Goal: Information Seeking & Learning: Learn about a topic

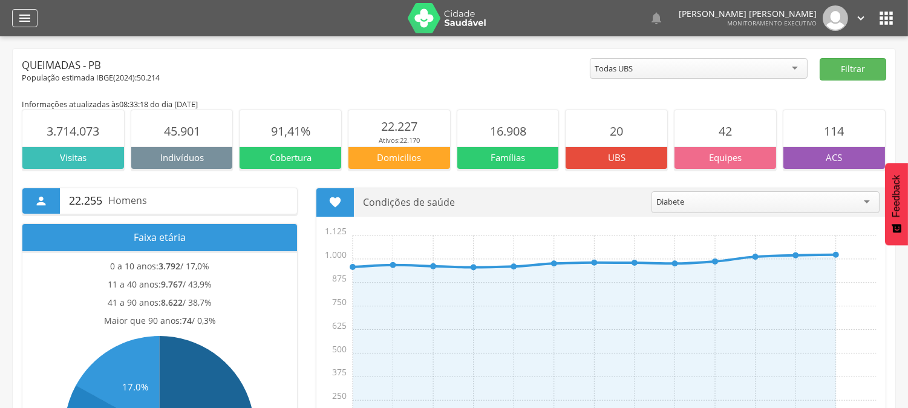
click at [36, 15] on div "" at bounding box center [24, 18] width 25 height 18
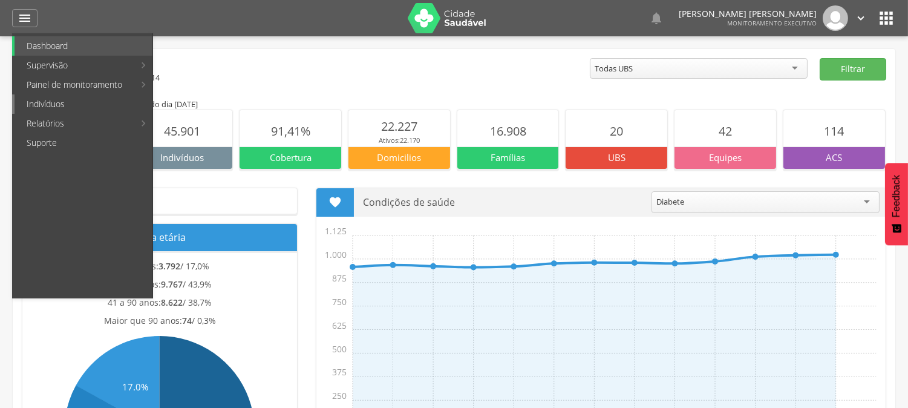
click at [46, 106] on link "Indivíduos" at bounding box center [84, 103] width 138 height 19
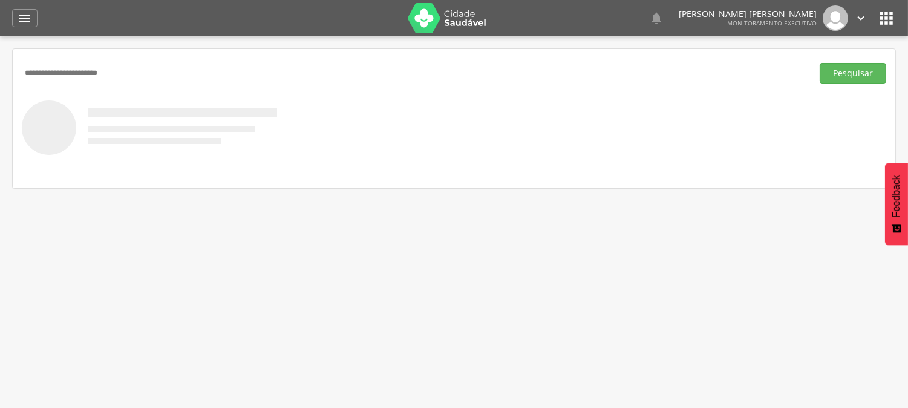
click at [820, 63] on button "Pesquisar" at bounding box center [853, 73] width 67 height 21
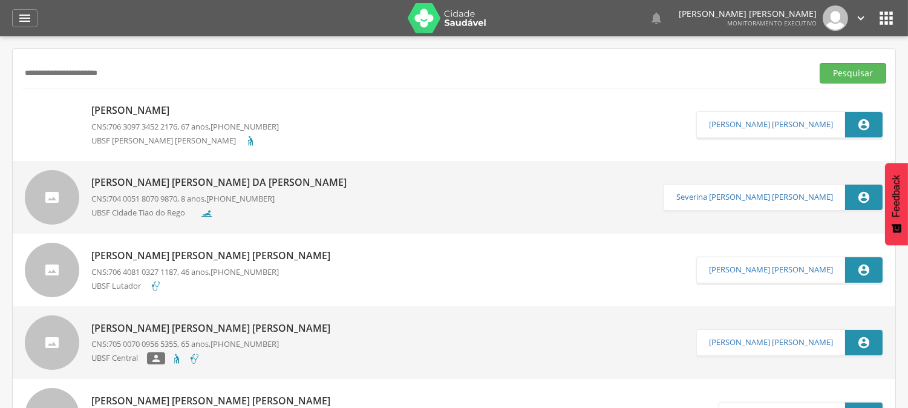
drag, startPoint x: 124, startPoint y: 73, endPoint x: 0, endPoint y: 97, distance: 126.3
click at [0, 97] on div " Supervisão  Distritos  Ubs Coordenador: - Queimadas / PB Intervalo de Tempo…" at bounding box center [454, 240] width 908 height 408
type input "**********"
click at [820, 63] on button "Pesquisar" at bounding box center [853, 73] width 67 height 21
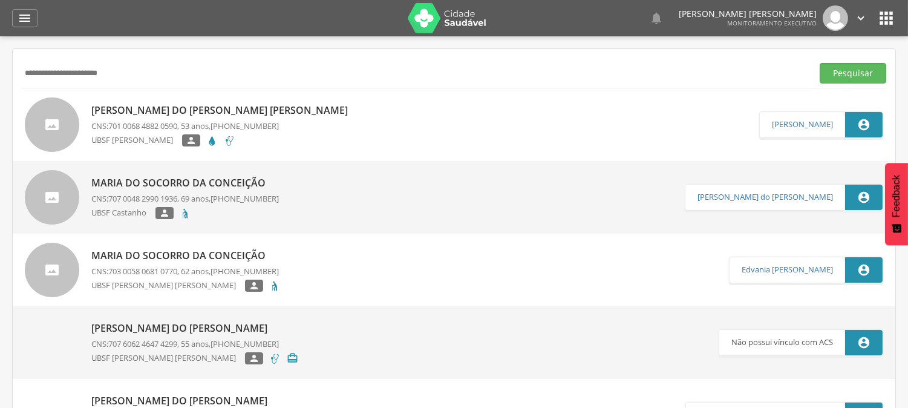
click at [148, 106] on p "[PERSON_NAME]" at bounding box center [222, 110] width 263 height 14
type input "**********"
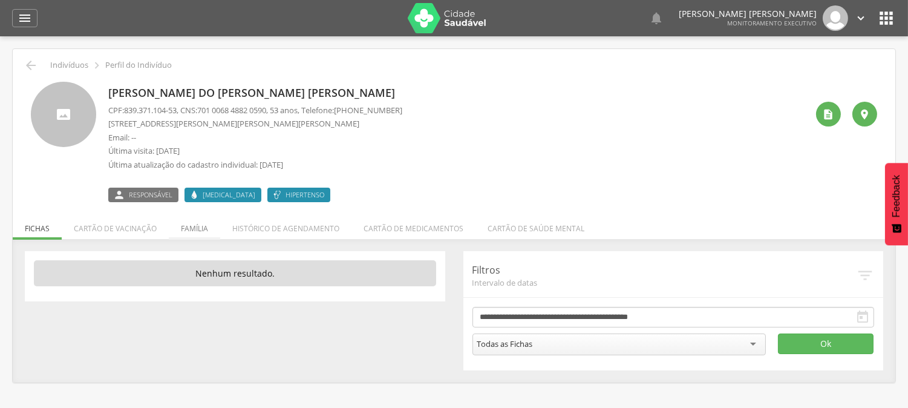
click at [190, 225] on li "Família" at bounding box center [194, 225] width 51 height 28
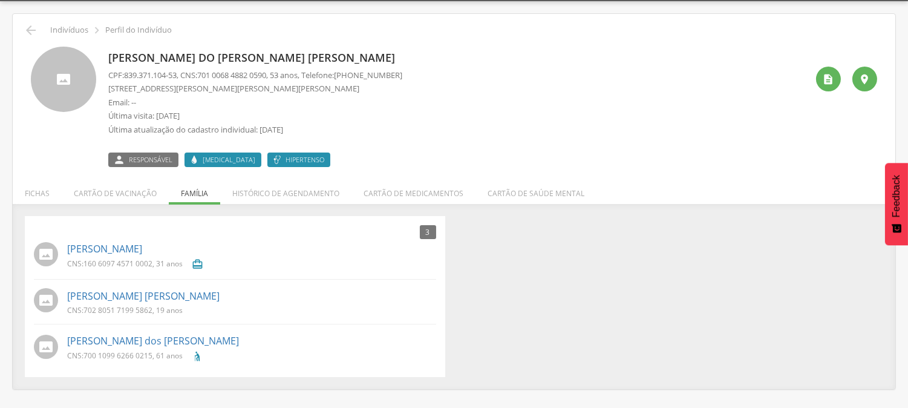
scroll to position [36, 0]
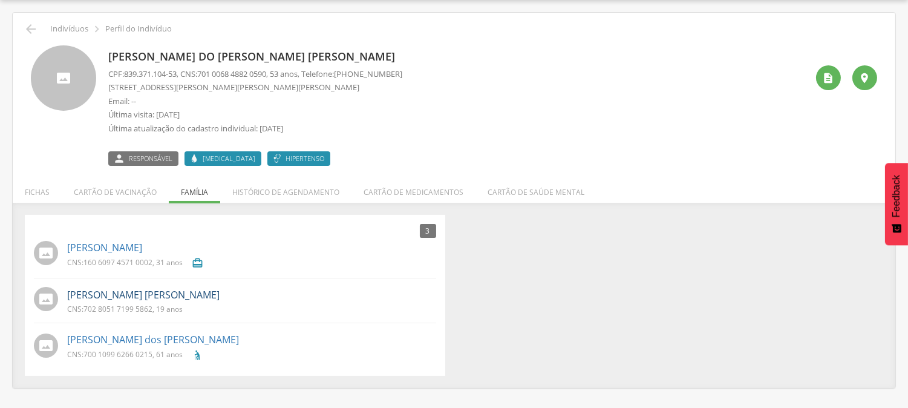
click at [137, 297] on link "[PERSON_NAME]" at bounding box center [143, 295] width 152 height 14
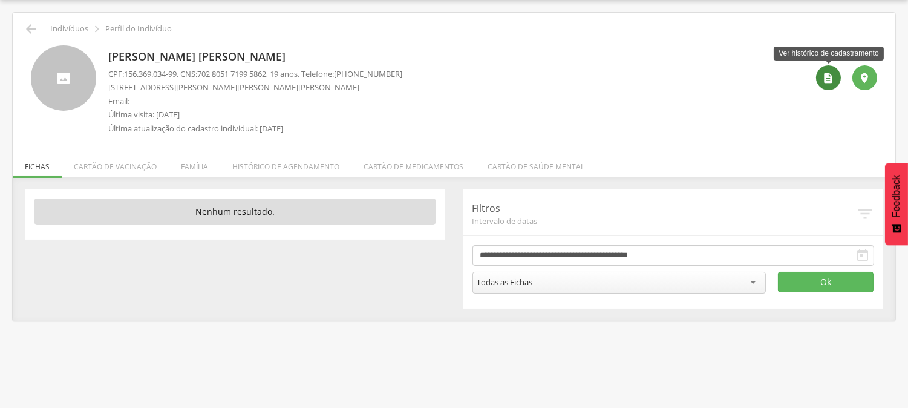
click at [823, 79] on icon "" at bounding box center [829, 78] width 12 height 12
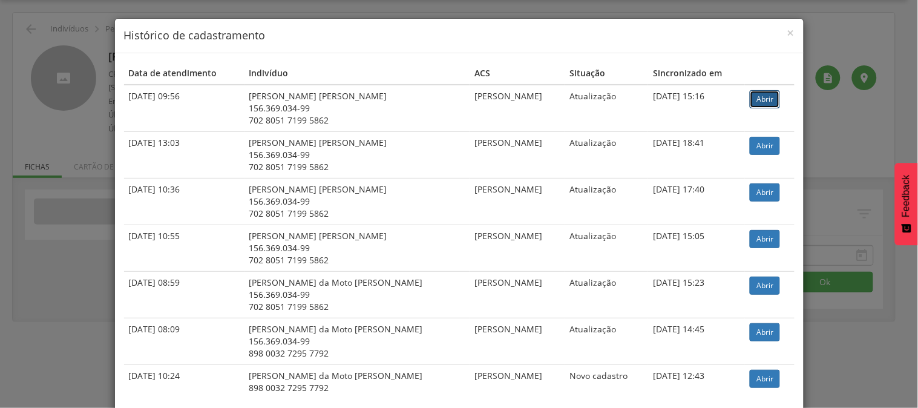
click at [751, 97] on link "Abrir" at bounding box center [765, 99] width 30 height 18
click at [788, 31] on span "×" at bounding box center [790, 32] width 7 height 17
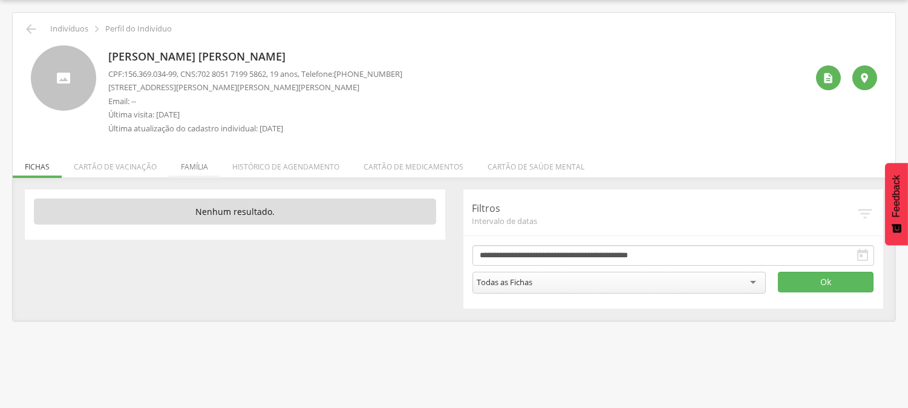
click at [188, 165] on li "Família" at bounding box center [194, 163] width 51 height 28
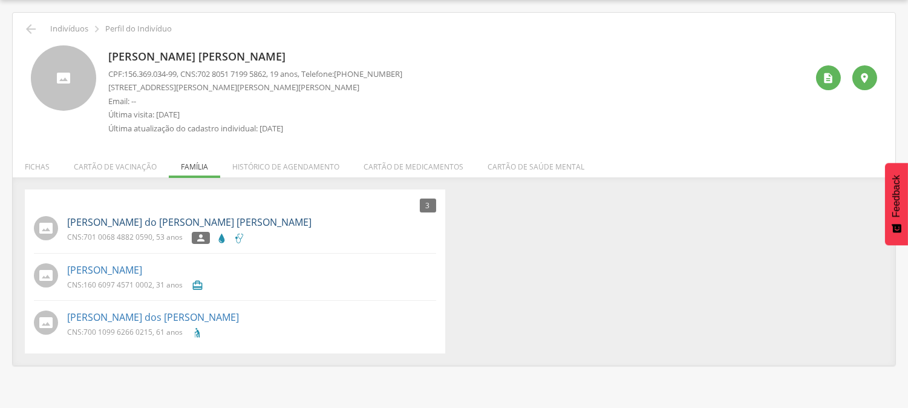
click at [124, 226] on link "[PERSON_NAME]" at bounding box center [189, 222] width 244 height 14
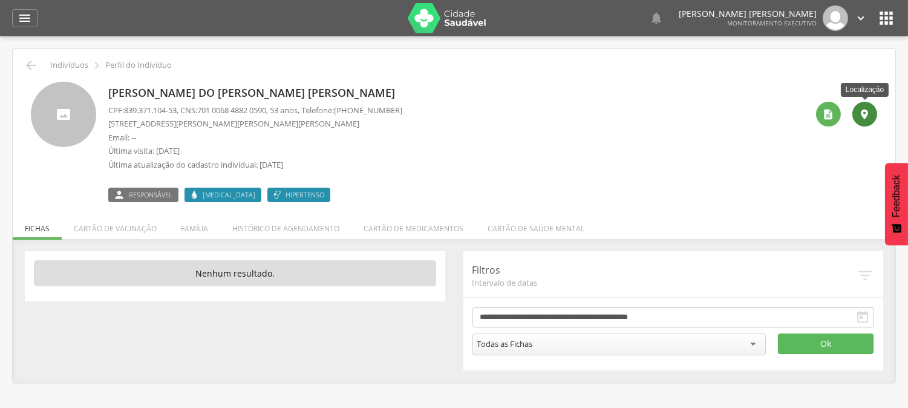
click at [855, 116] on div "" at bounding box center [865, 114] width 25 height 25
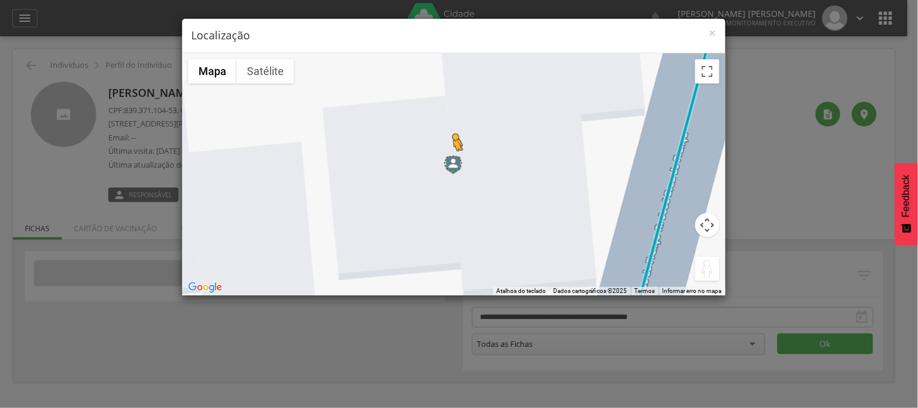
drag, startPoint x: 704, startPoint y: 267, endPoint x: 452, endPoint y: 162, distance: 272.8
click at [452, 162] on div "Pressione as teclas Alt + Enter para ativar o recurso de arrastar com o teclado…" at bounding box center [453, 174] width 543 height 242
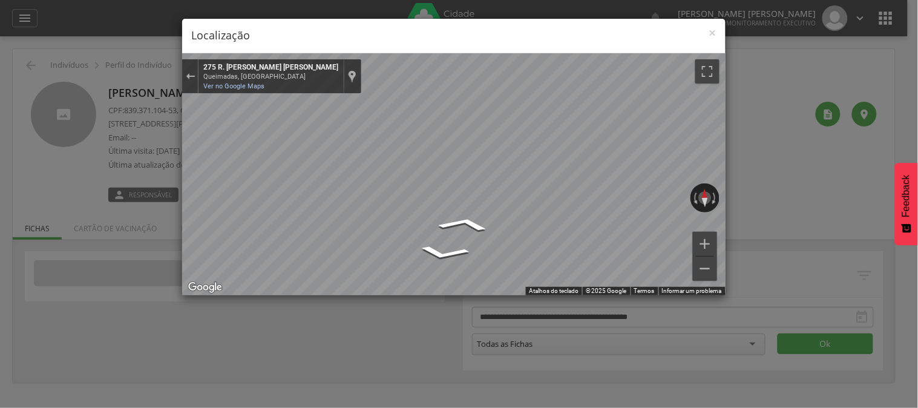
click at [796, 208] on div "× Localização ← Mover para a esquerda → Mover para a direita ↑ Mover para cima …" at bounding box center [459, 204] width 918 height 408
click at [384, 43] on div "× Localização ← Mover para a esquerda → Mover para a direita ↑ Mover para cima …" at bounding box center [454, 157] width 545 height 278
click at [100, 180] on div "× Localização ← Mover para a esquerda → Mover para a direita ↑ Mover para cima …" at bounding box center [459, 204] width 918 height 408
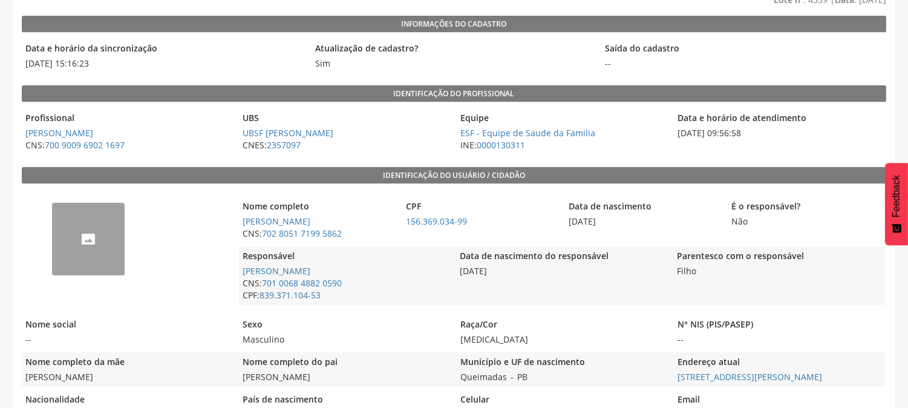
scroll to position [152, 0]
